Goal: Find specific page/section: Find specific page/section

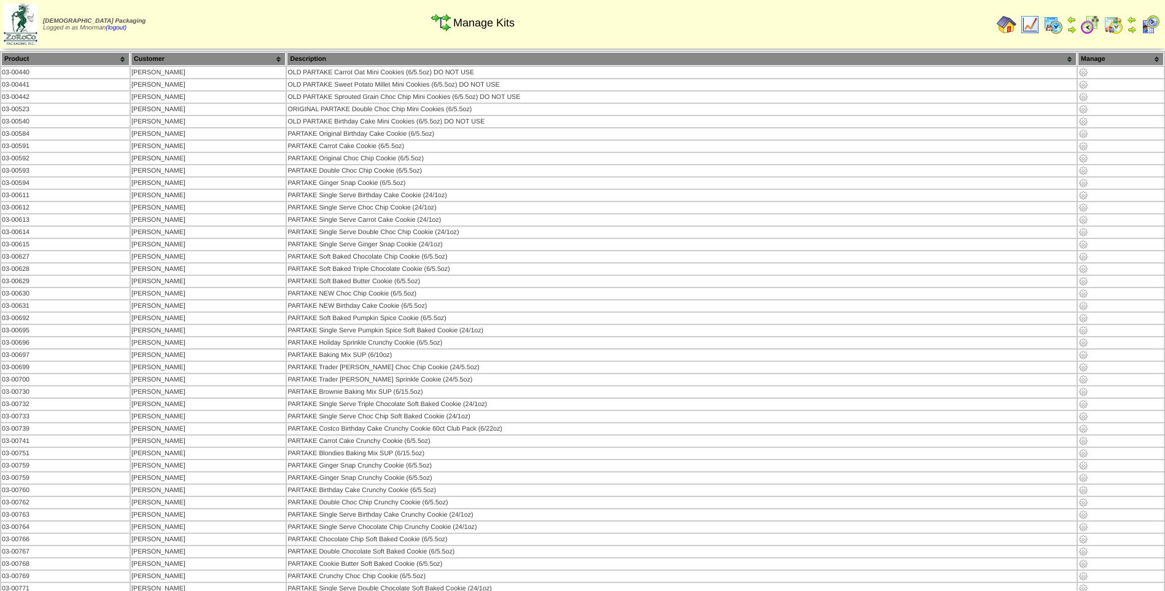
click at [1037, 28] on img at bounding box center [1030, 25] width 20 height 20
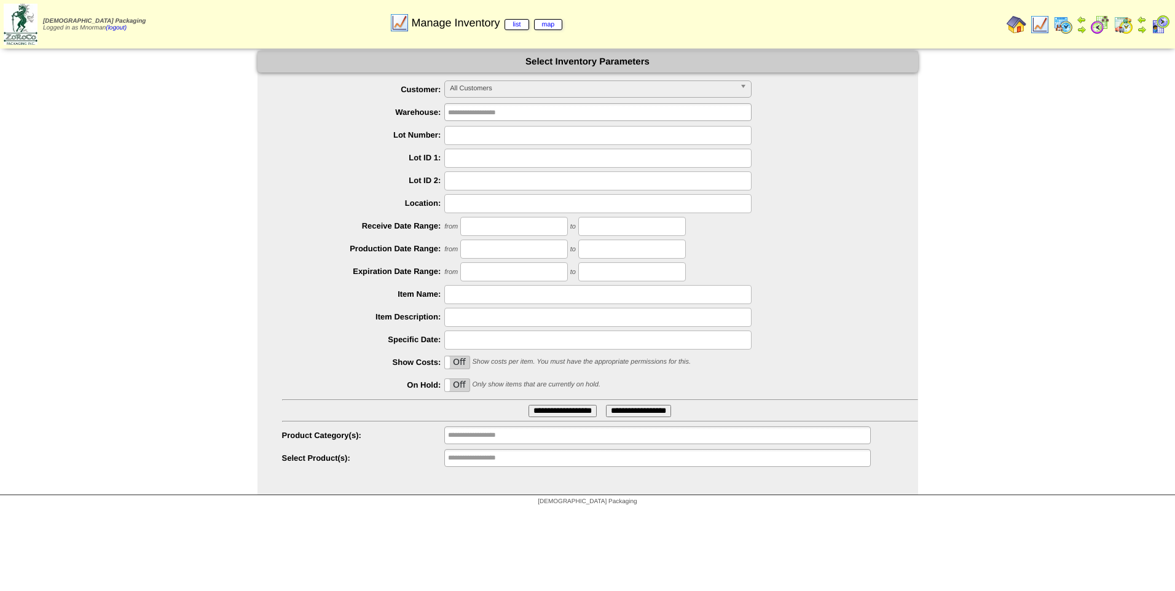
click at [573, 84] on span "All Customers" at bounding box center [592, 88] width 285 height 15
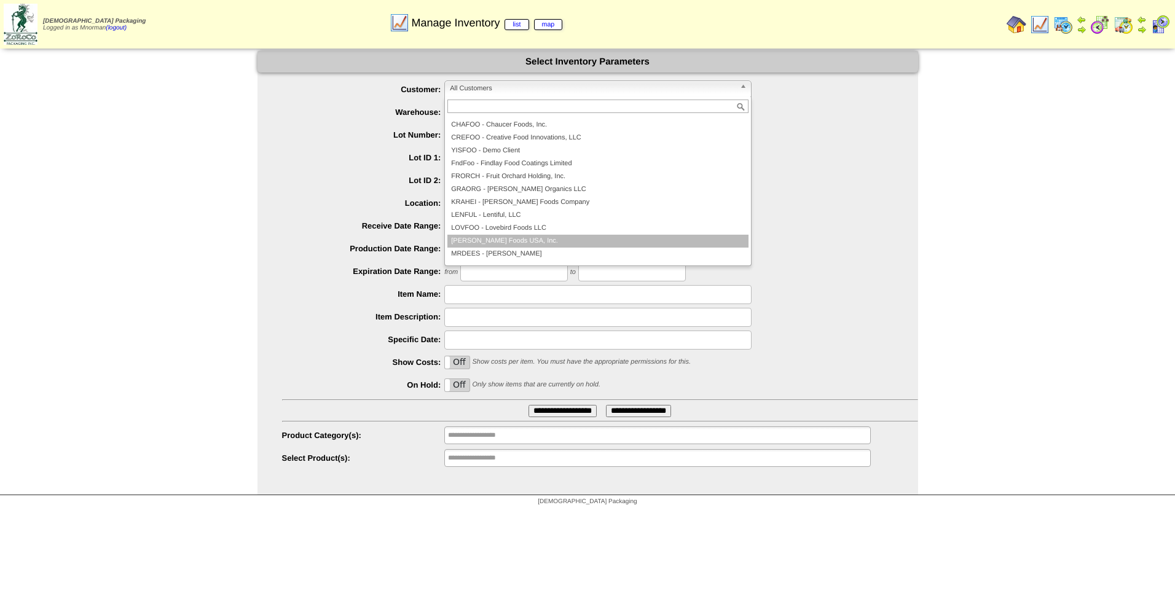
scroll to position [123, 0]
click at [539, 246] on li "[PERSON_NAME] Naturals" at bounding box center [597, 244] width 301 height 13
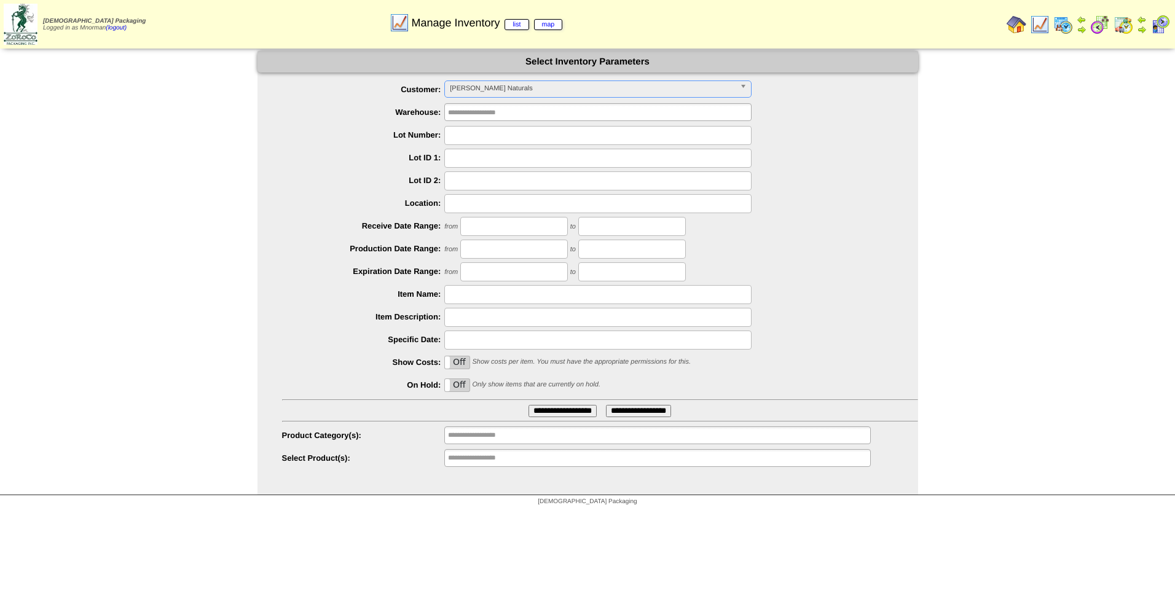
click at [569, 408] on input "**********" at bounding box center [562, 411] width 68 height 12
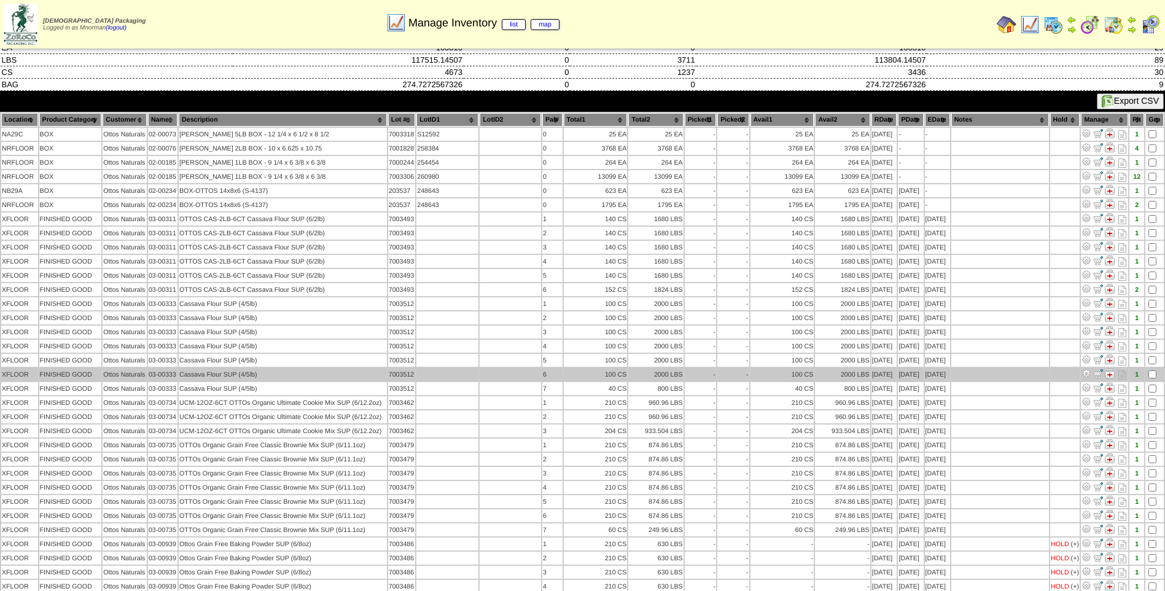
scroll to position [61, 0]
